Goal: Task Accomplishment & Management: Complete application form

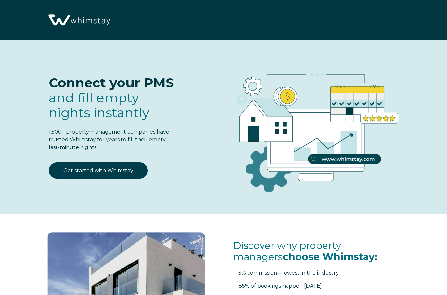
select select "MX"
select select "Standard"
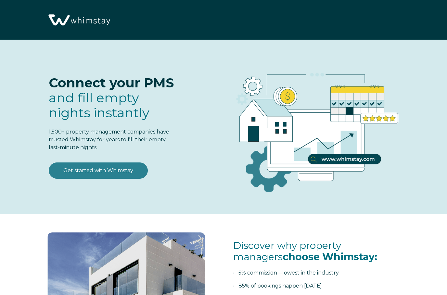
click at [75, 168] on link "Get started with Whimstay" at bounding box center [98, 170] width 99 height 16
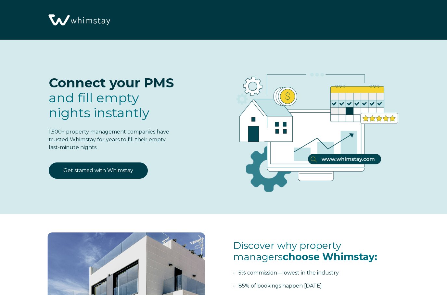
scroll to position [768, 0]
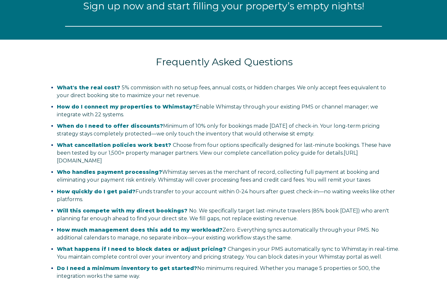
select select "MX"
select select "Standard"
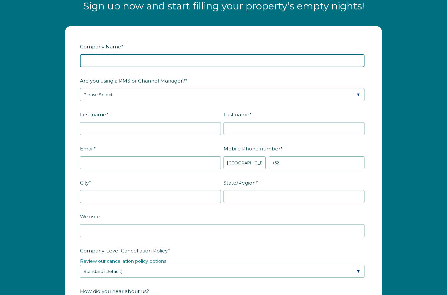
click at [278, 56] on input "Company Name *" at bounding box center [222, 60] width 284 height 13
type input "Ronin Stays, LLC"
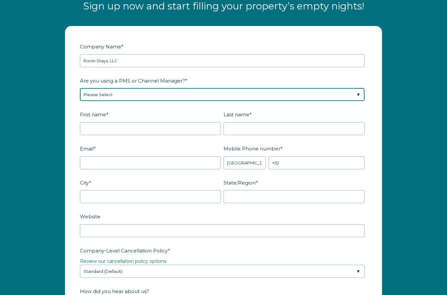
click at [191, 95] on select "Please Select Barefoot BookingPal Boost Brightside CiiRUS Escapia Guesty Hostaw…" at bounding box center [222, 94] width 284 height 13
select select "Guesty"
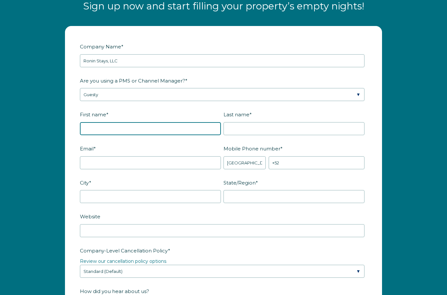
click at [192, 130] on input "First name *" at bounding box center [150, 128] width 141 height 13
type input "[PERSON_NAME]"
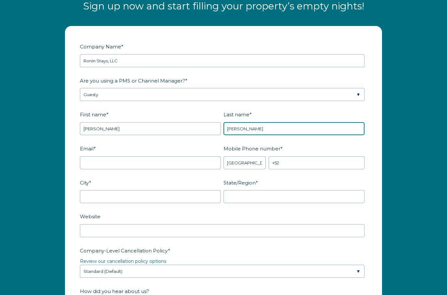
type input "[PERSON_NAME]"
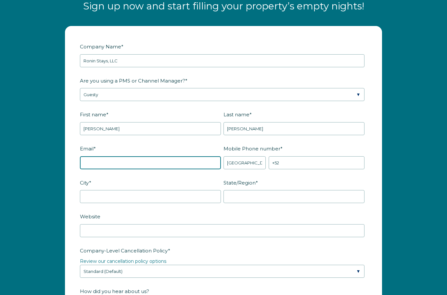
click at [162, 162] on input "Email *" at bounding box center [150, 162] width 141 height 13
type input "[EMAIL_ADDRESS][DOMAIN_NAME]"
click at [252, 158] on select "* Afghanistan (‫افغانستان‬‎) Albania (Shqipëri) Algeria (‫الجزائر‬‎) American S…" at bounding box center [244, 162] width 42 height 13
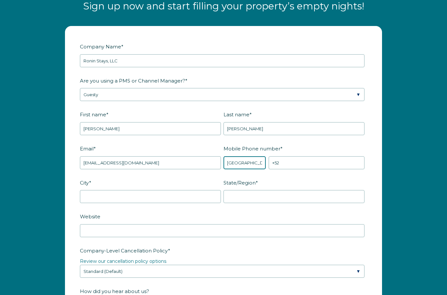
select select "US"
click at [309, 157] on input "+1" at bounding box center [317, 162] width 96 height 13
type input "[PHONE_NUMBER]"
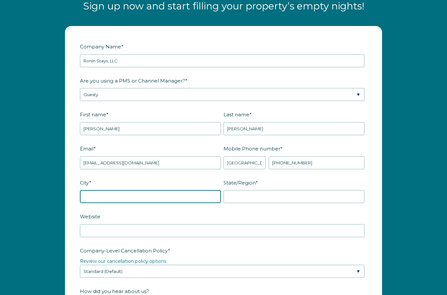
click at [175, 200] on input "City *" at bounding box center [150, 196] width 141 height 13
type input "Destin"
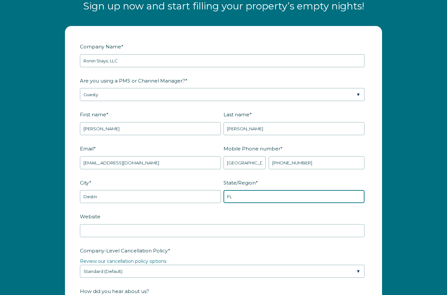
type input "FL"
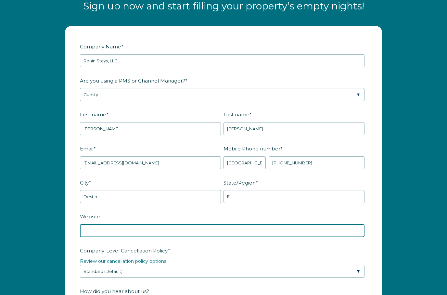
click at [201, 233] on input "Website" at bounding box center [222, 230] width 284 height 13
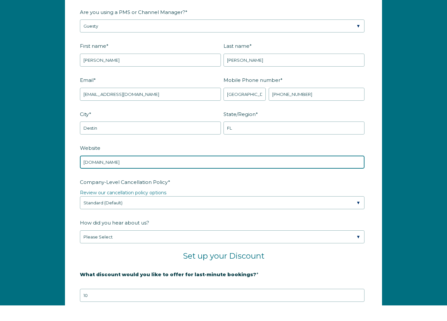
type input "www.roninstays.com"
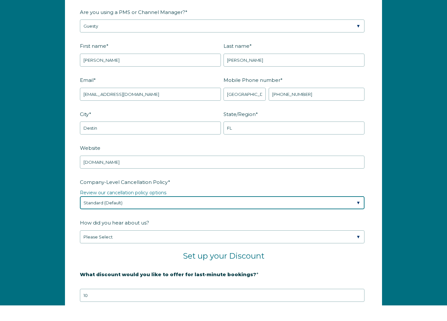
click at [231, 212] on select "Please Select Partial Standard (Default) Moderate Strict" at bounding box center [222, 218] width 284 height 13
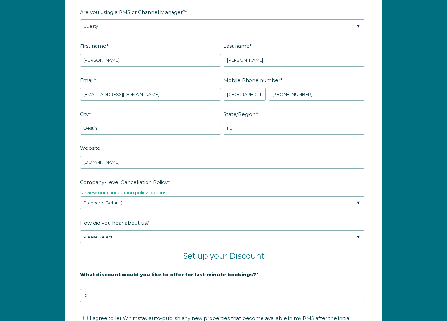
click at [151, 193] on link "Review our cancellation policy options" at bounding box center [123, 193] width 86 height 6
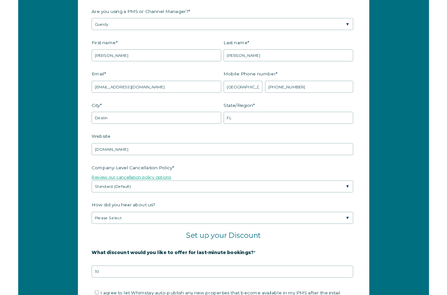
scroll to position [862, 0]
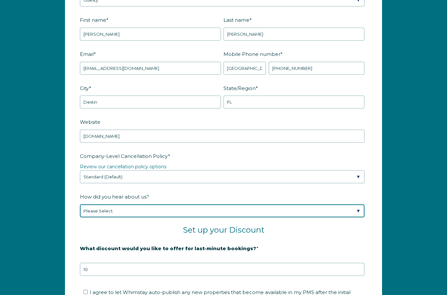
click at [215, 208] on select "Please Select Found Whimstay through a Google search Spoke to a Whimstay salesp…" at bounding box center [222, 210] width 284 height 13
select select "Other"
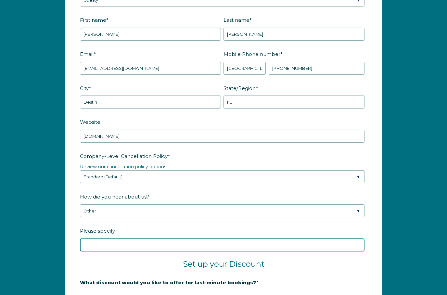
click at [227, 246] on input "Please specify" at bounding box center [222, 244] width 284 height 13
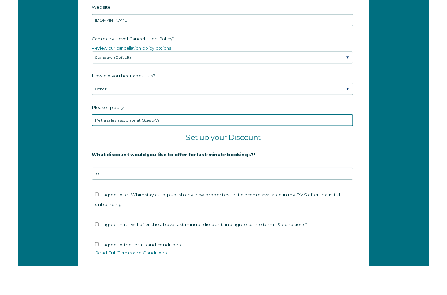
scroll to position [961, 0]
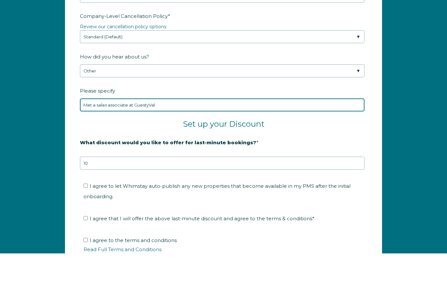
type input "Met a sales associate at GuestyVal"
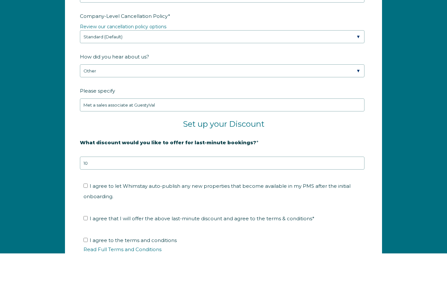
click at [84, 225] on input "I agree to let Whimstay auto-publish any new properties that become available i…" at bounding box center [85, 227] width 4 height 4
checkbox input "true"
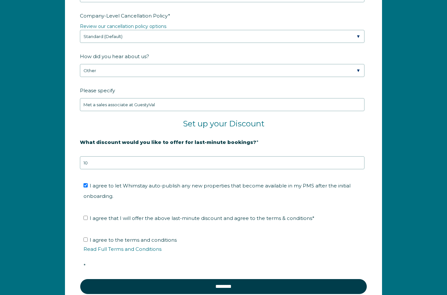
click at [90, 215] on span "I agree that I will offer the above last-minute discount and agree to the terms…" at bounding box center [202, 218] width 225 height 6
click at [88, 216] on input "I agree that I will offer the above last-minute discount and agree to the terms…" at bounding box center [85, 218] width 4 height 4
checkbox input "true"
click at [86, 237] on input "I agree to the terms and conditions Read Full Terms and Conditions *" at bounding box center [85, 239] width 4 height 4
checkbox input "true"
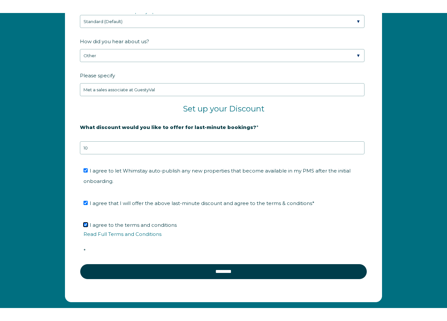
scroll to position [1005, 0]
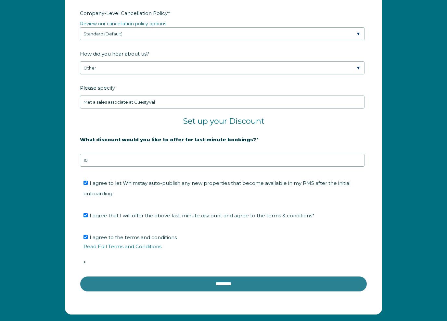
click at [305, 282] on input "********" at bounding box center [223, 284] width 287 height 16
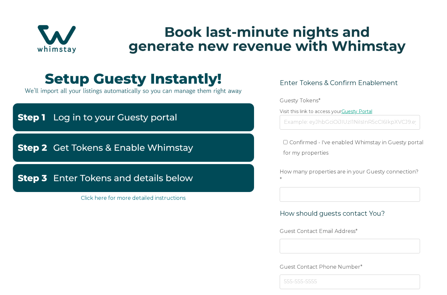
click at [362, 111] on link "Guesty Portal" at bounding box center [356, 111] width 31 height 6
click at [322, 125] on input "Guesty Tokens *" at bounding box center [350, 122] width 140 height 14
click at [300, 125] on input "Guesty Tokens *" at bounding box center [350, 122] width 140 height 14
paste input "eyJhbGciOiJIUzI1NiIsInR5cCI6IkpXVCJ9.eyJ0b2tlbklkIjoiNjhjMzQ5MTcyNTE0MzM5ODg0OT…"
type input "eyJhbGciOiJIUzI1NiIsInR5cCI6IkpXVCJ9.eyJ0b2tlbklkIjoiNjhjMzQ5MTcyNTE0MzM5ODg0OT…"
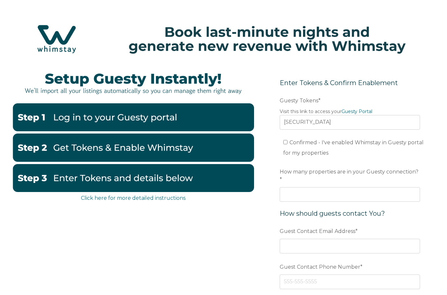
click at [285, 141] on input "Confirmed - I've enabled Whimstay in Guesty portal for my properties" at bounding box center [285, 142] width 4 height 4
checkbox input "true"
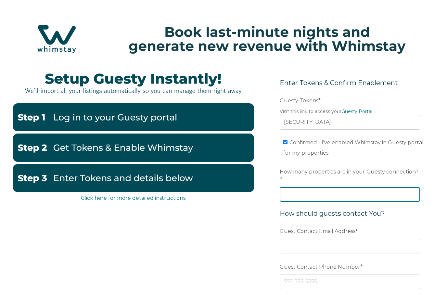
click at [310, 194] on input "How many properties are in your Guesty connection? *" at bounding box center [350, 194] width 140 height 14
click at [312, 190] on input "How many properties are in your Guesty connection? *" at bounding box center [350, 194] width 140 height 14
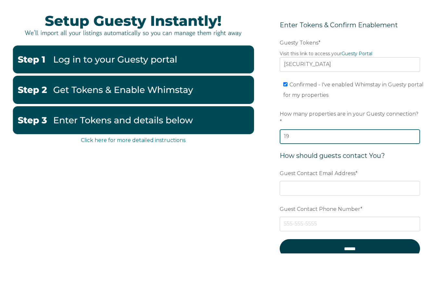
scroll to position [24, 0]
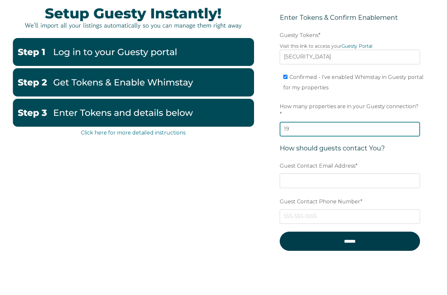
type input "19"
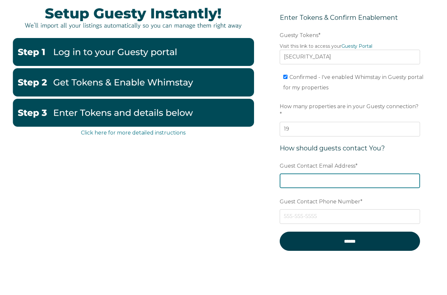
click at [331, 215] on input "Guest Contact Email Address *" at bounding box center [350, 222] width 140 height 14
type input "josh@roninstays.com"
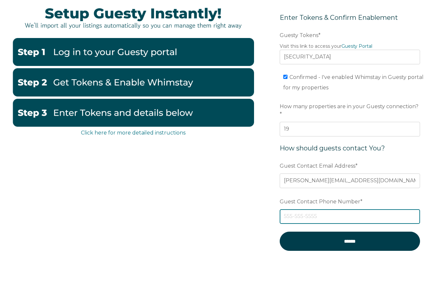
click at [317, 250] on input "Guest Contact Phone Number *" at bounding box center [350, 257] width 140 height 14
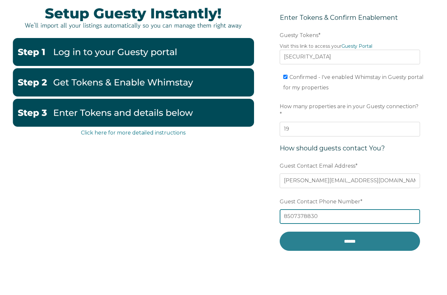
type input "8507378830"
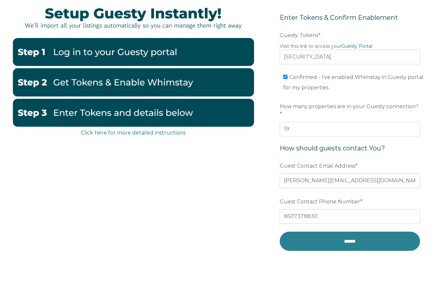
click at [350, 273] on input "******" at bounding box center [350, 282] width 140 height 19
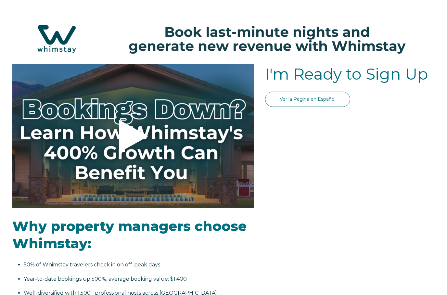
select select "US"
select select "Standard"
